Goal: Go to known website: Go to known website

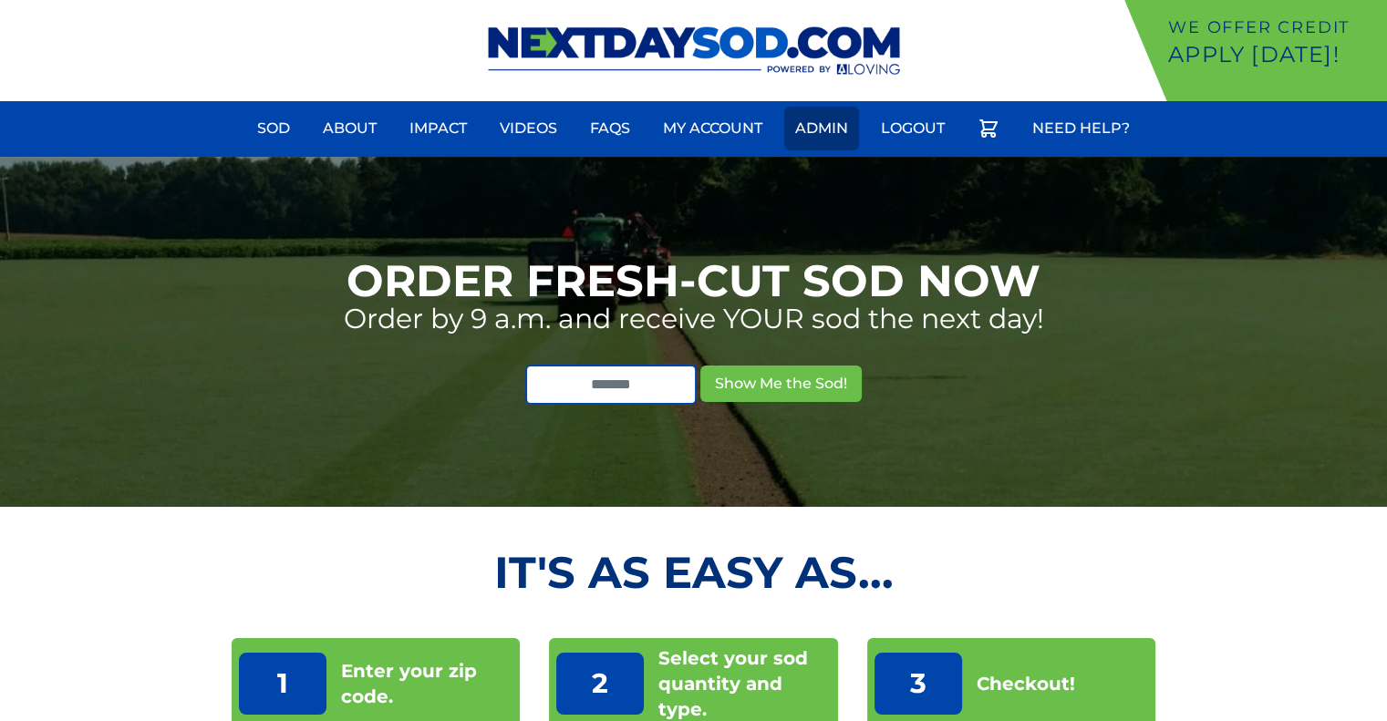
click at [828, 126] on link "Admin" at bounding box center [821, 129] width 75 height 44
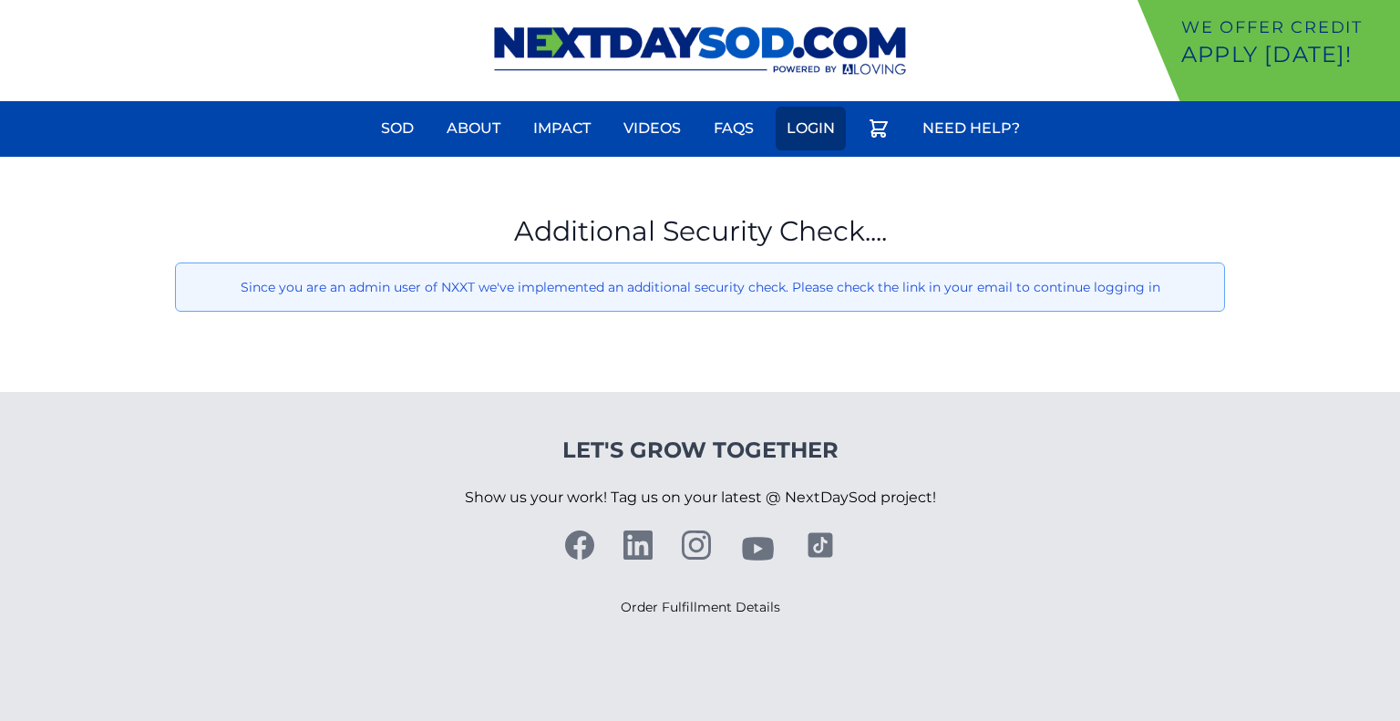
click at [814, 131] on link "Login" at bounding box center [811, 129] width 70 height 44
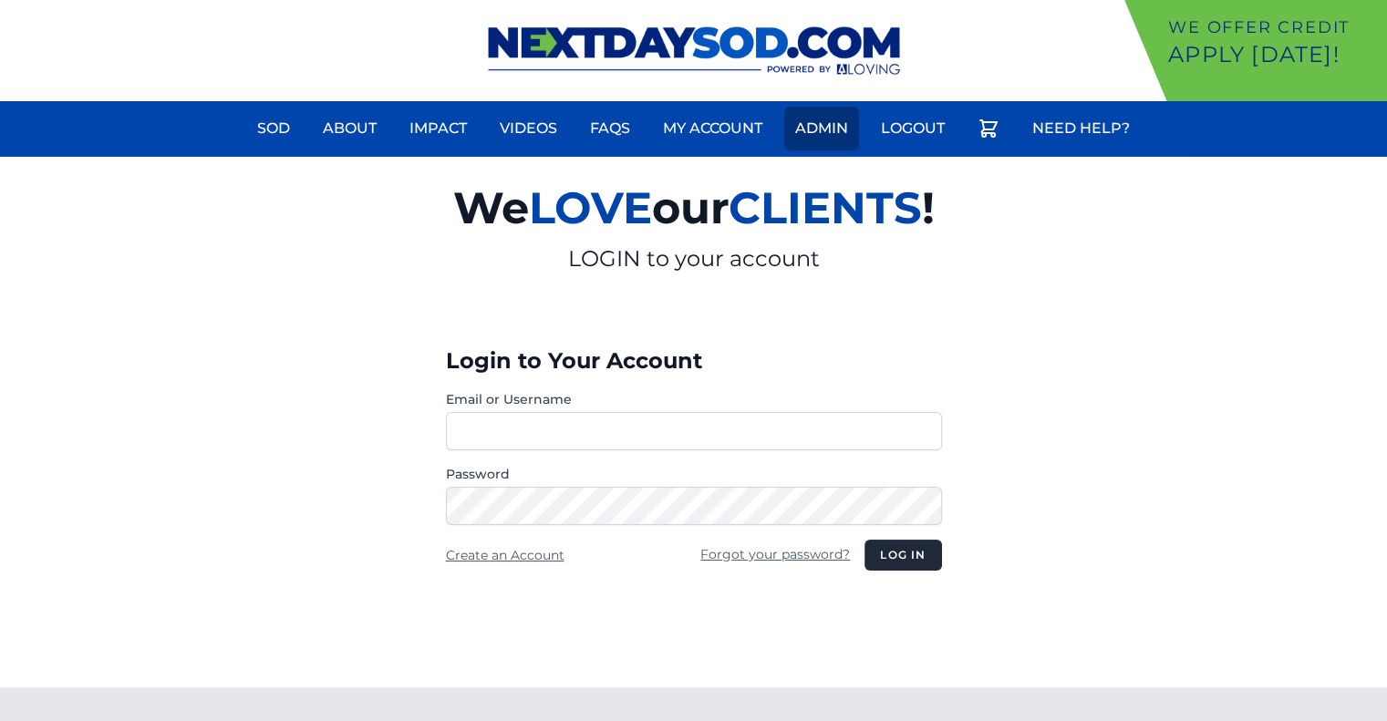
click at [834, 129] on link "Admin" at bounding box center [821, 129] width 75 height 44
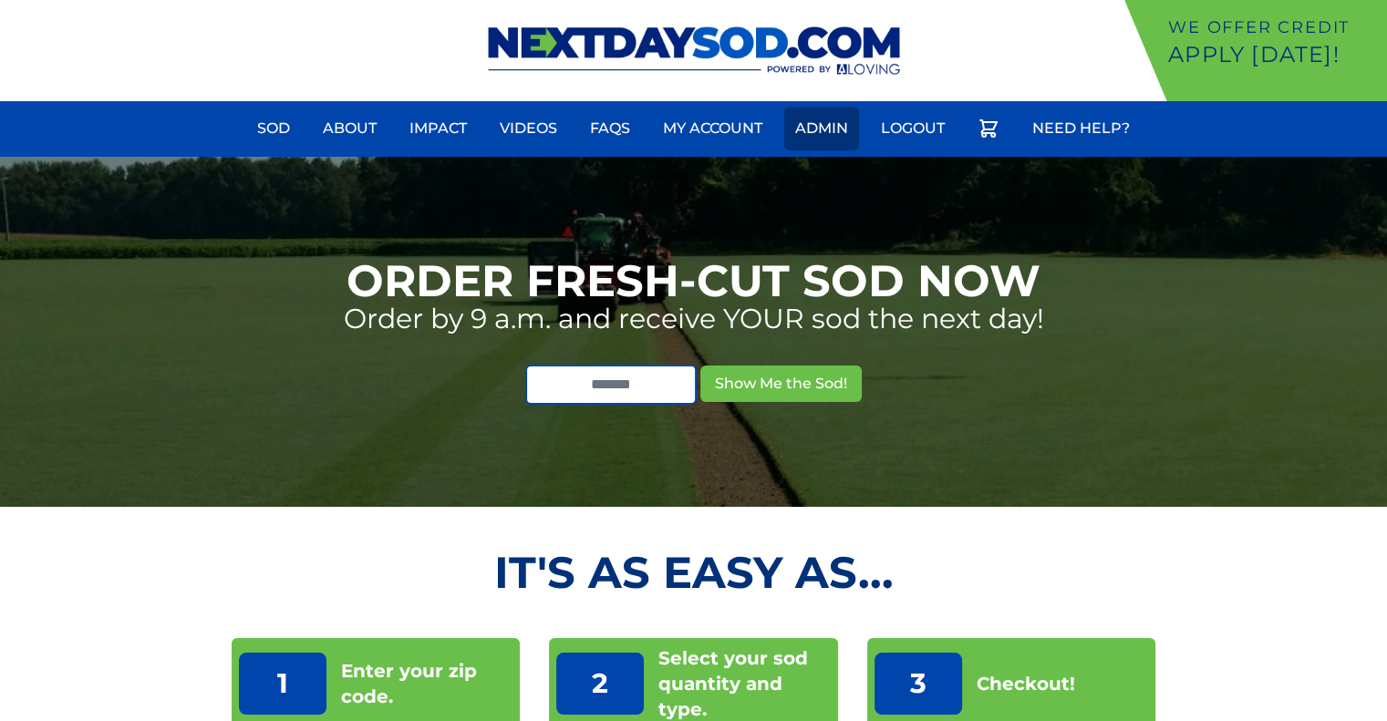
click at [827, 128] on link "Admin" at bounding box center [821, 129] width 75 height 44
